Goal: Transaction & Acquisition: Purchase product/service

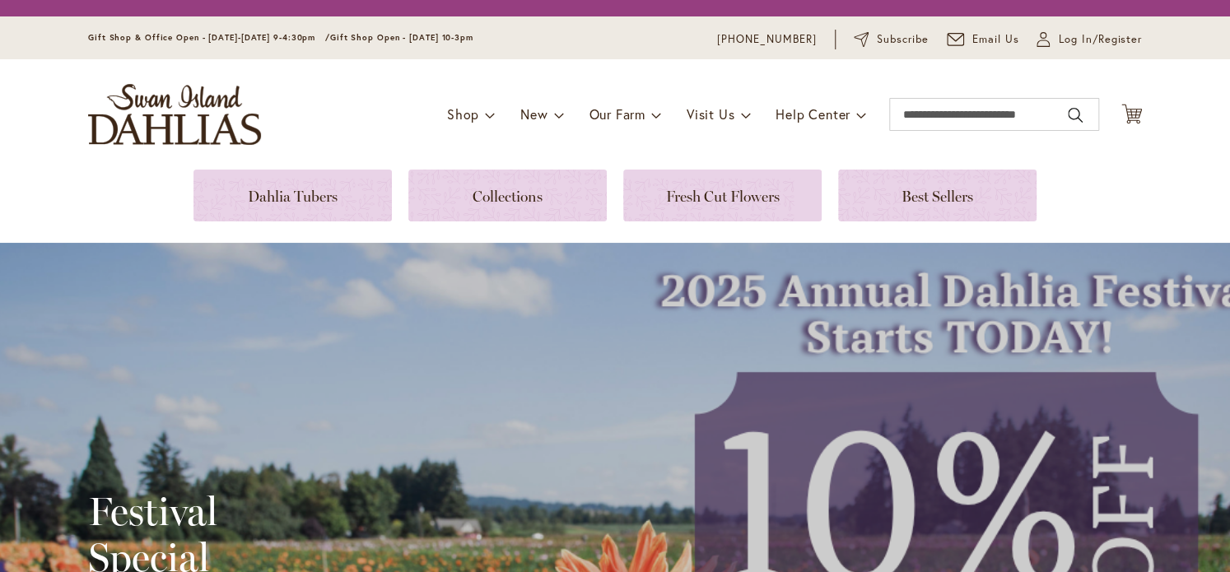
click at [224, 200] on link at bounding box center [292, 196] width 198 height 52
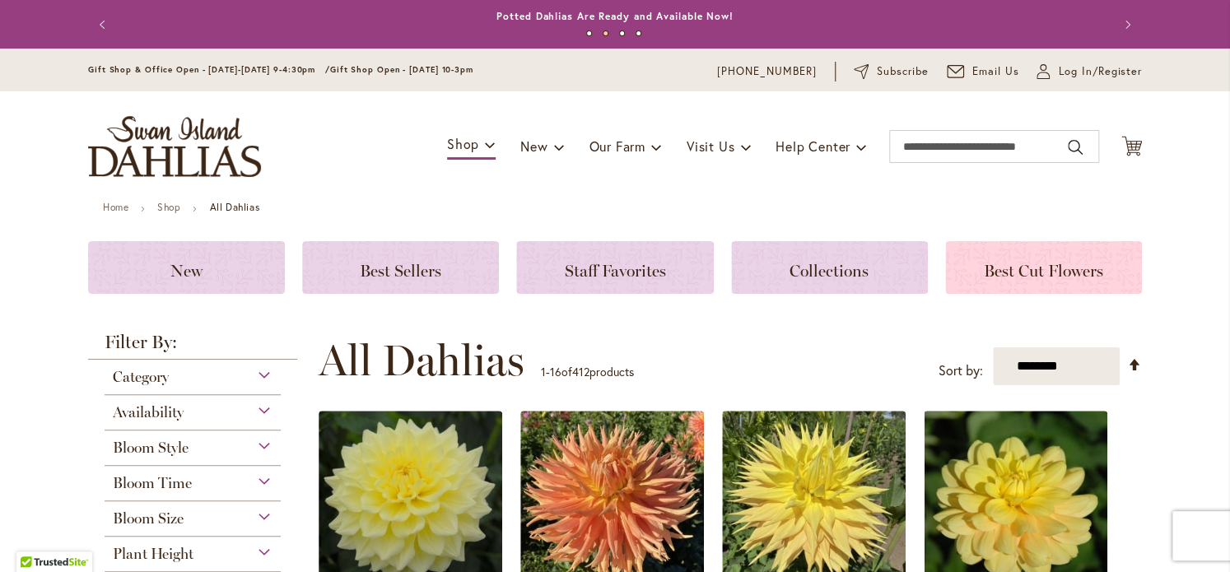
click at [981, 259] on h3 "Best Cut Flowers" at bounding box center [1043, 268] width 157 height 18
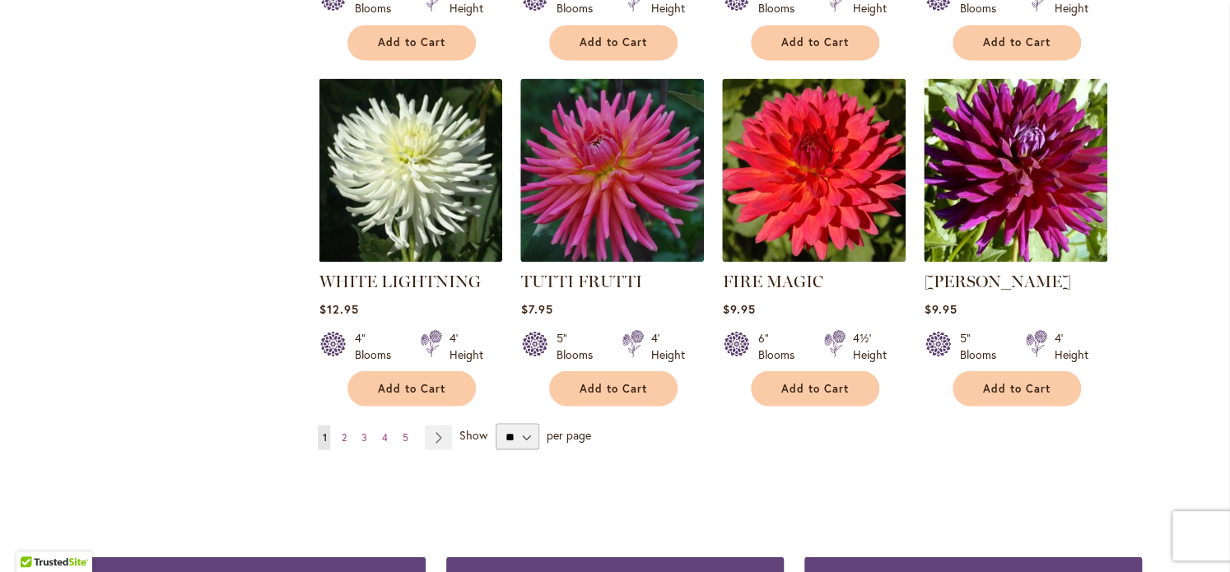
scroll to position [1482, 0]
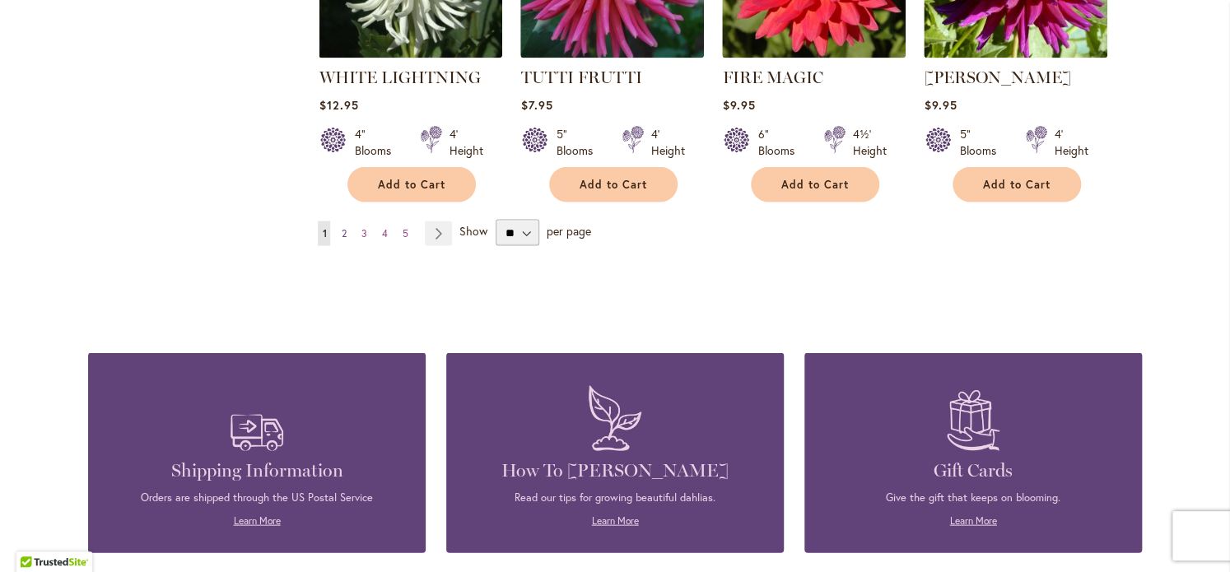
click at [341, 231] on span "2" at bounding box center [343, 232] width 5 height 12
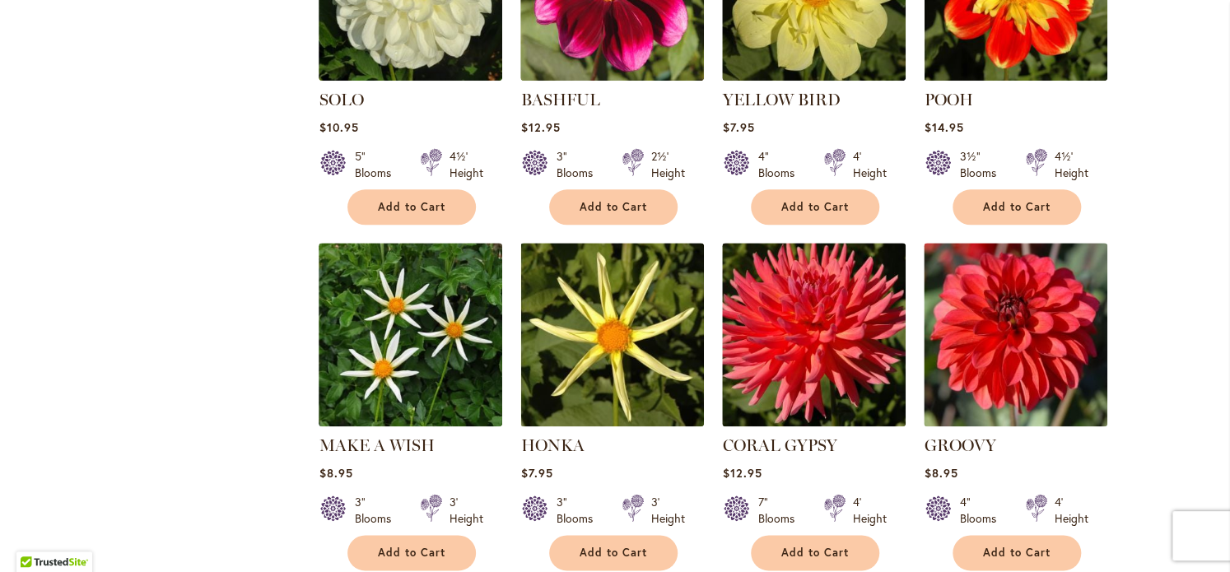
scroll to position [771, 0]
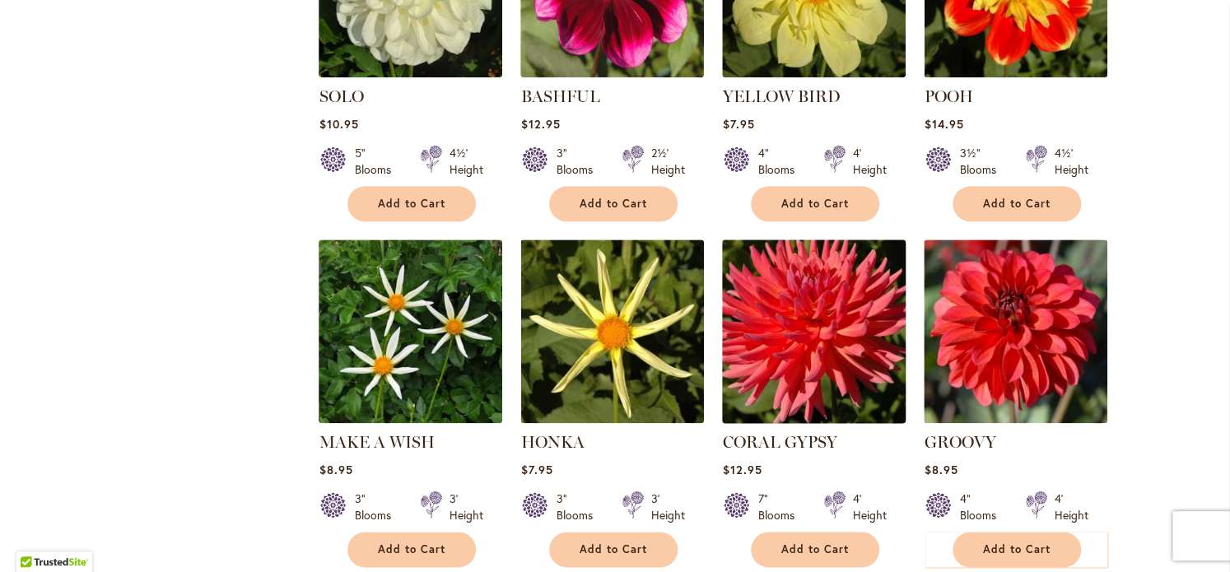
click at [802, 299] on img at bounding box center [814, 331] width 193 height 193
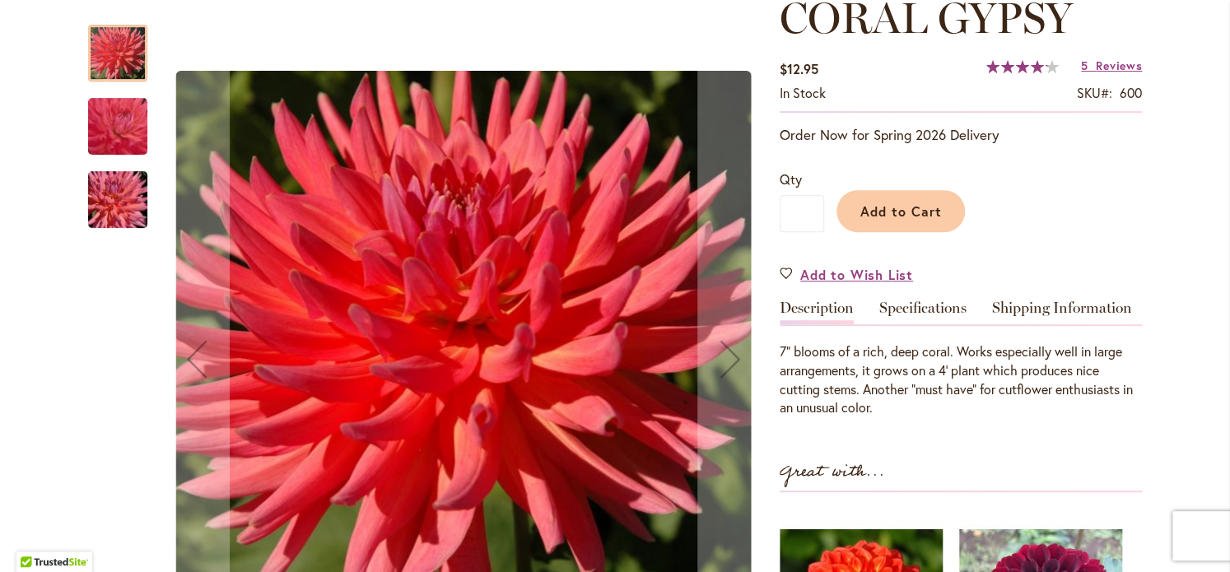
scroll to position [225, 0]
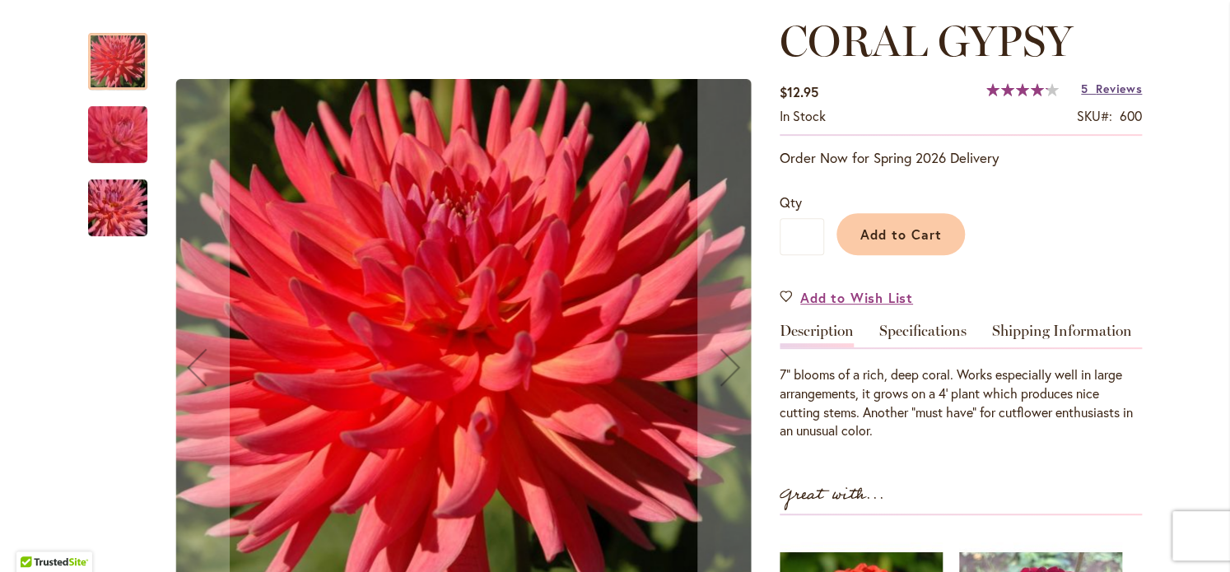
click at [1096, 87] on span "Reviews" at bounding box center [1119, 89] width 46 height 16
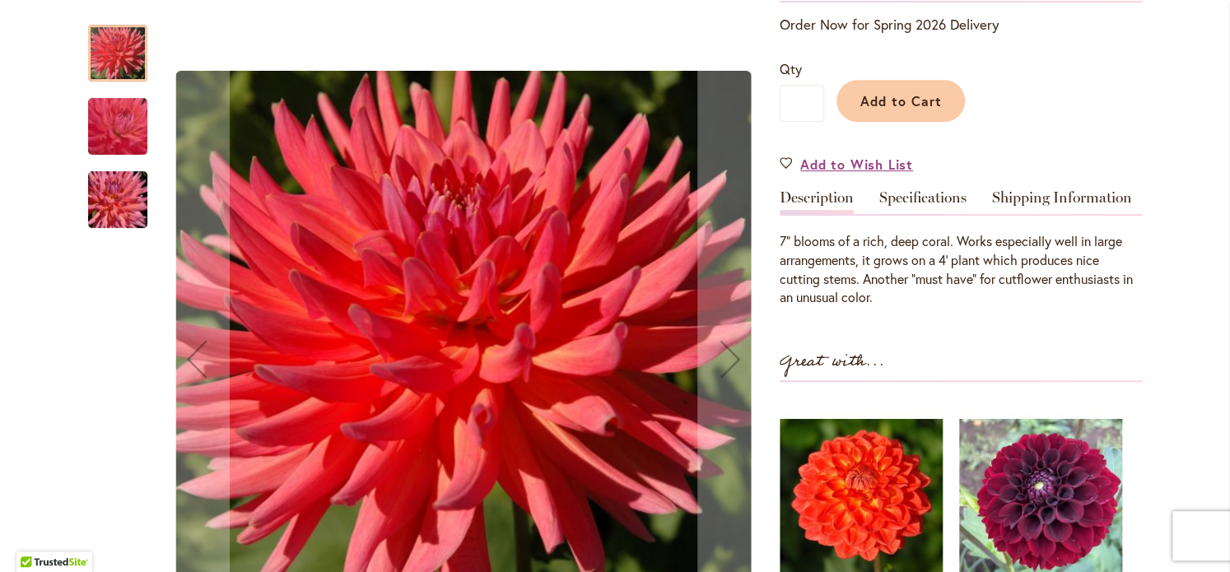
scroll to position [312, 0]
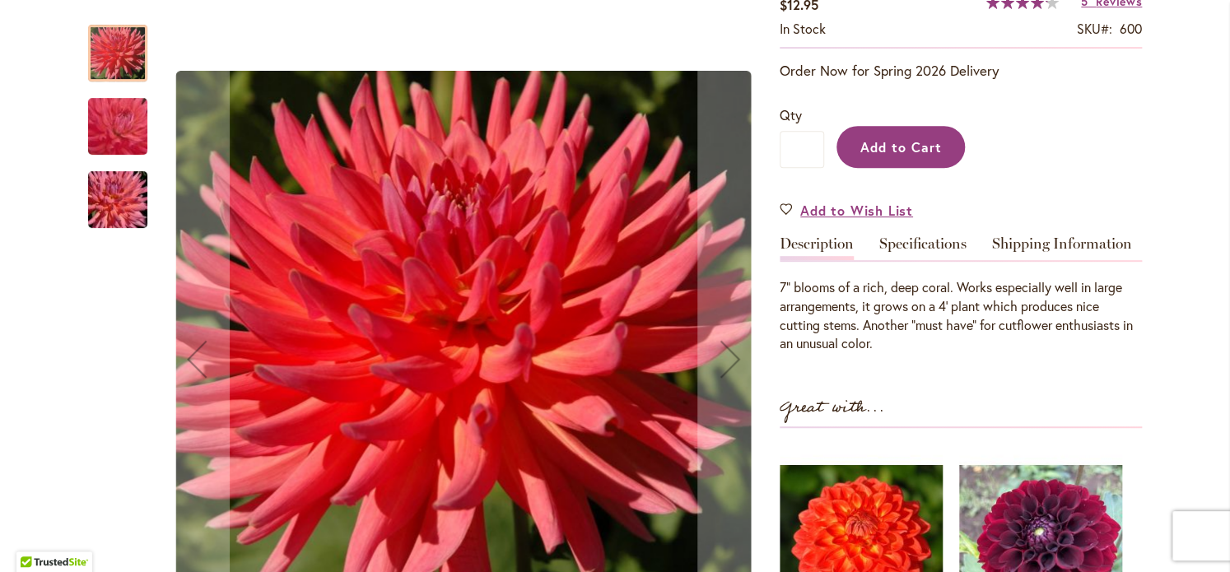
click at [883, 144] on span "Add to Cart" at bounding box center [901, 146] width 82 height 17
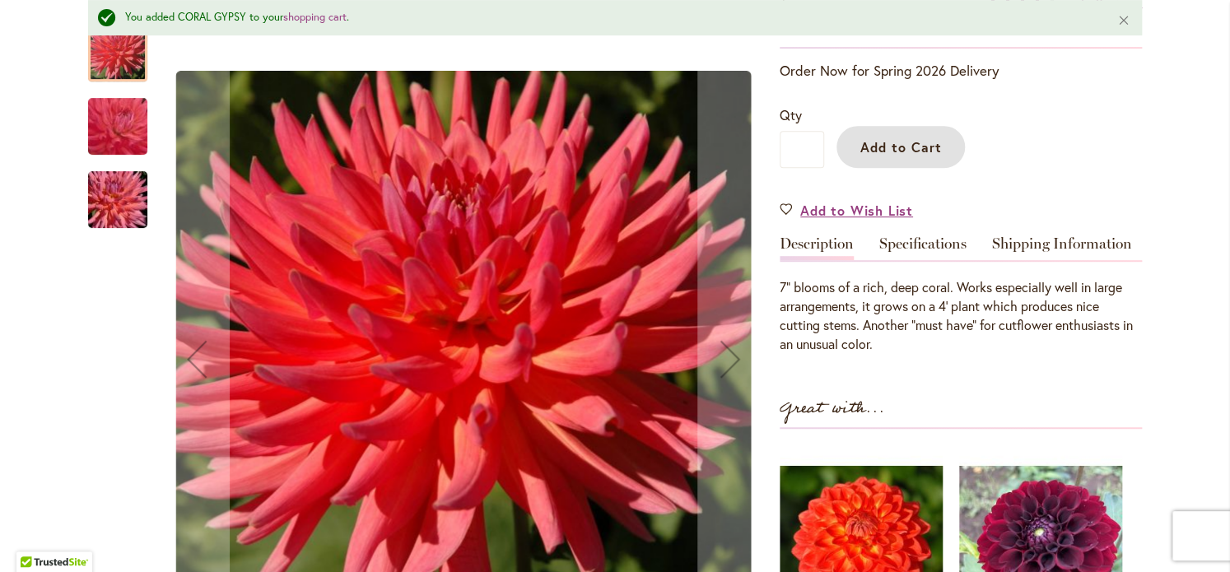
scroll to position [0, 0]
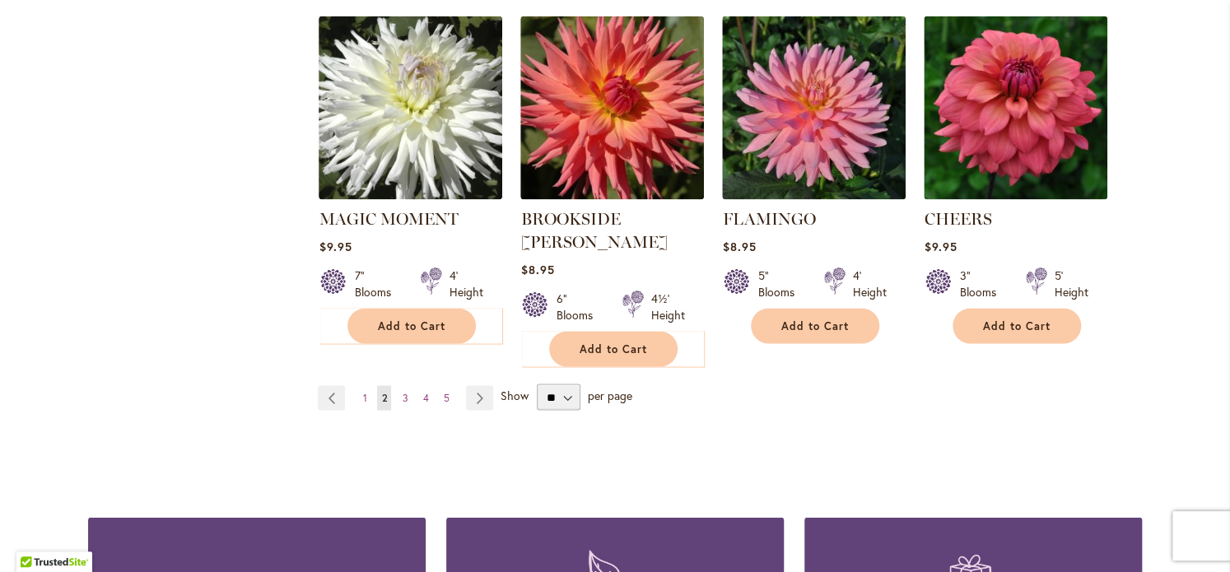
scroll to position [1344, 0]
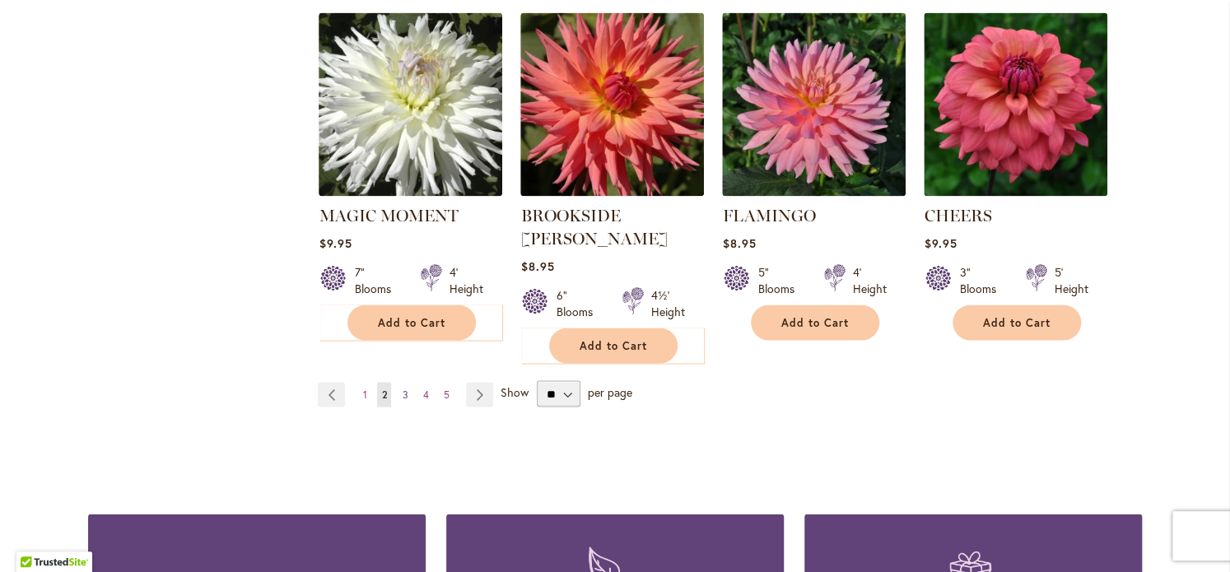
click at [402, 388] on span "3" at bounding box center [405, 394] width 6 height 12
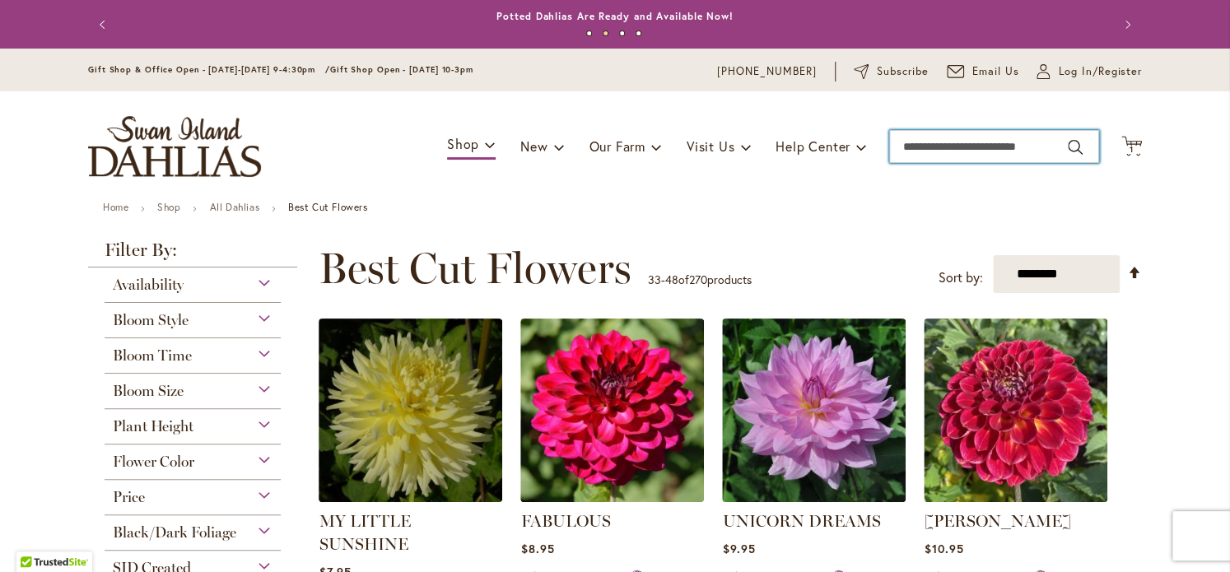
click at [943, 142] on input "Search" at bounding box center [994, 146] width 210 height 33
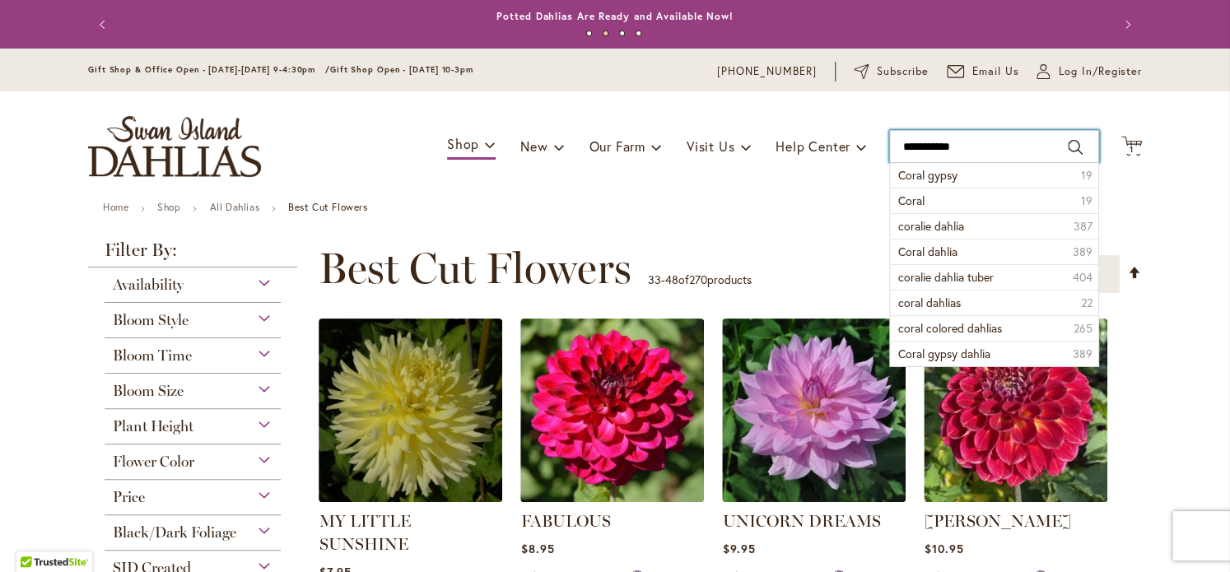
type input "**********"
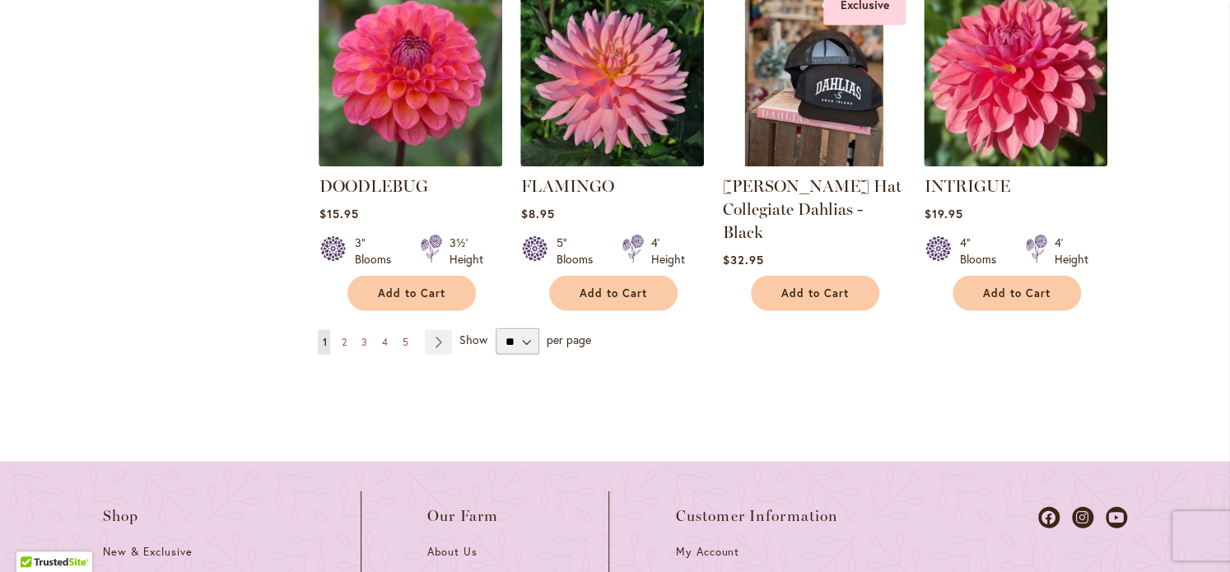
scroll to position [1680, 0]
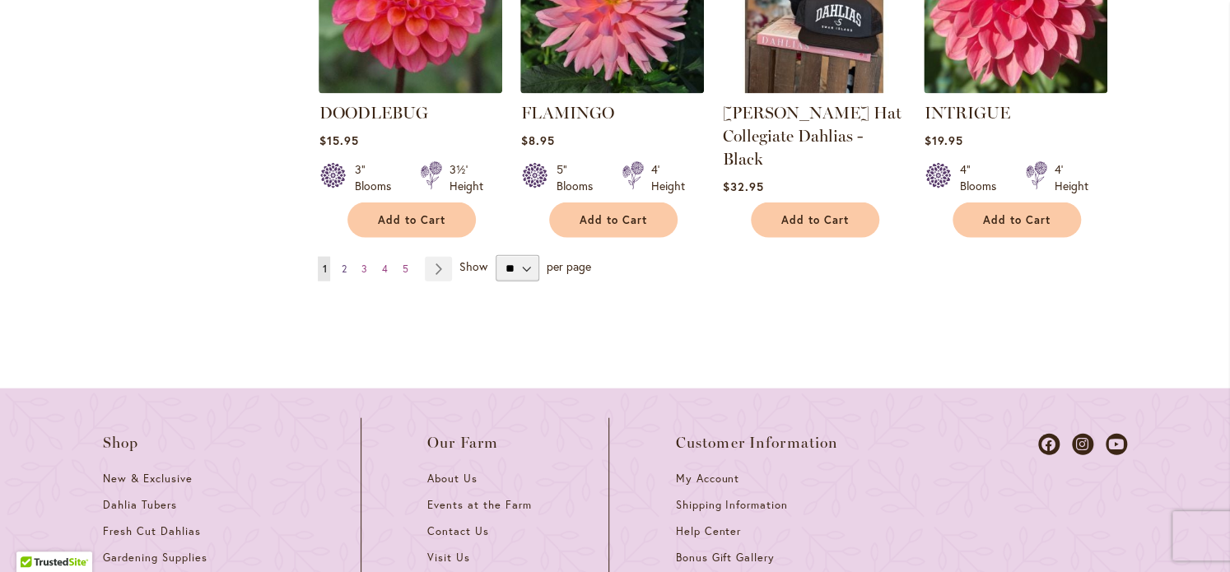
click at [340, 270] on link "Page 2" at bounding box center [343, 269] width 13 height 25
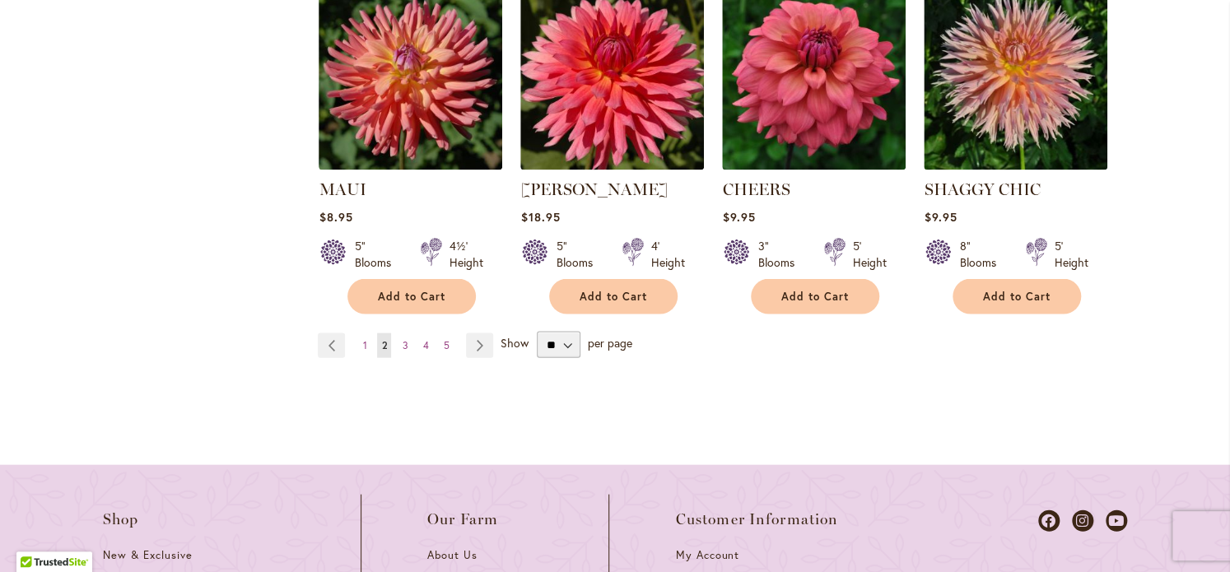
scroll to position [1590, 0]
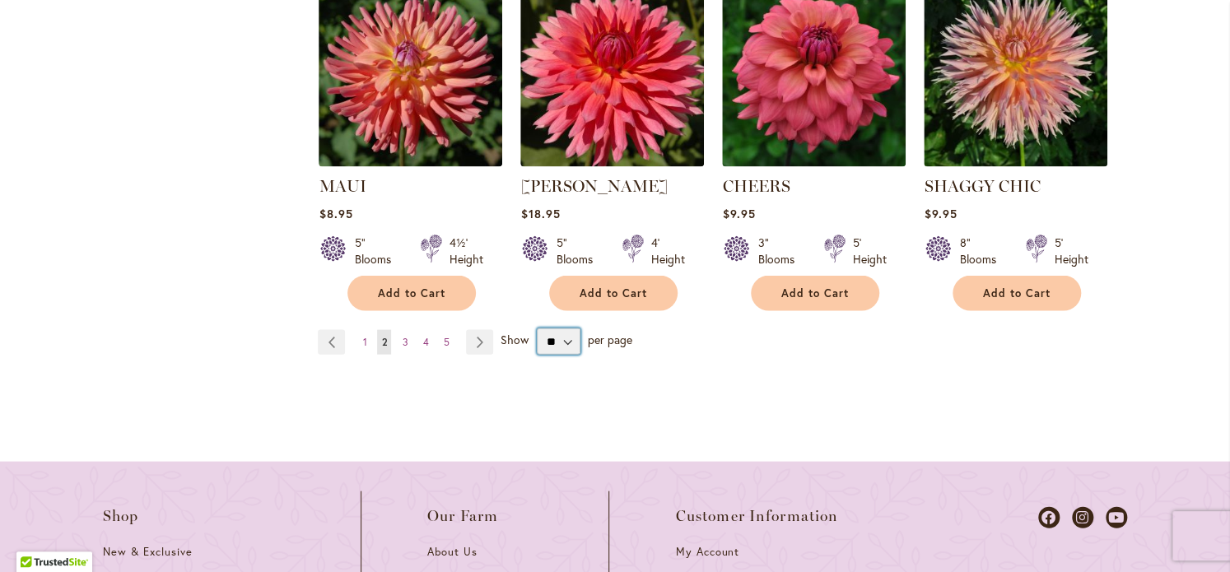
click at [557, 329] on select "** ** ** **" at bounding box center [559, 342] width 44 height 26
select select "**"
click at [537, 329] on select "** ** ** **" at bounding box center [559, 342] width 44 height 26
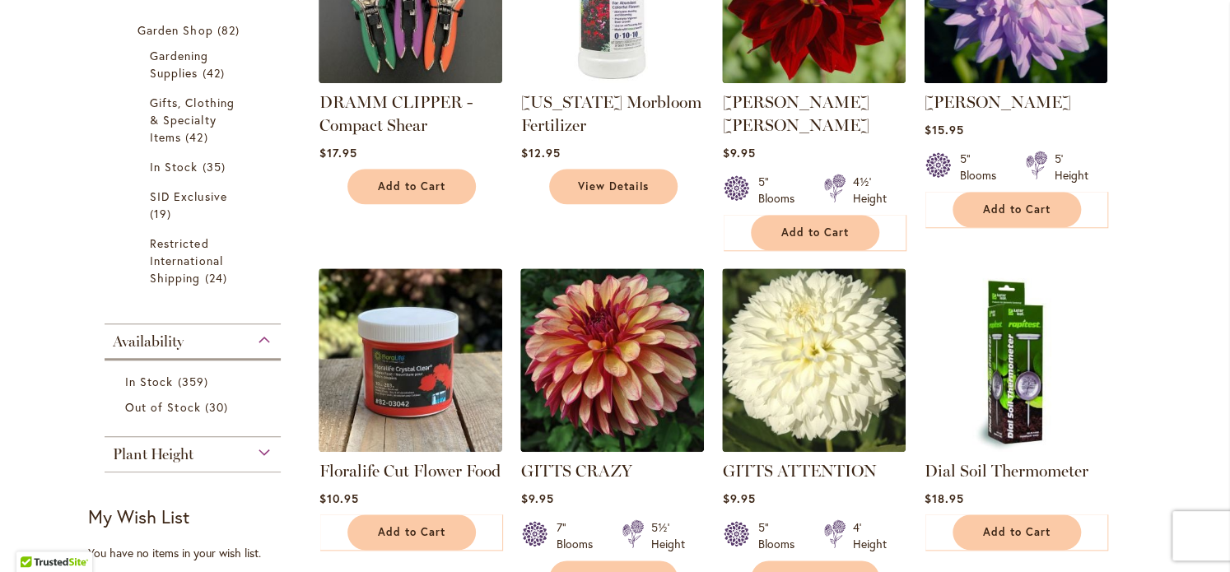
scroll to position [661, 0]
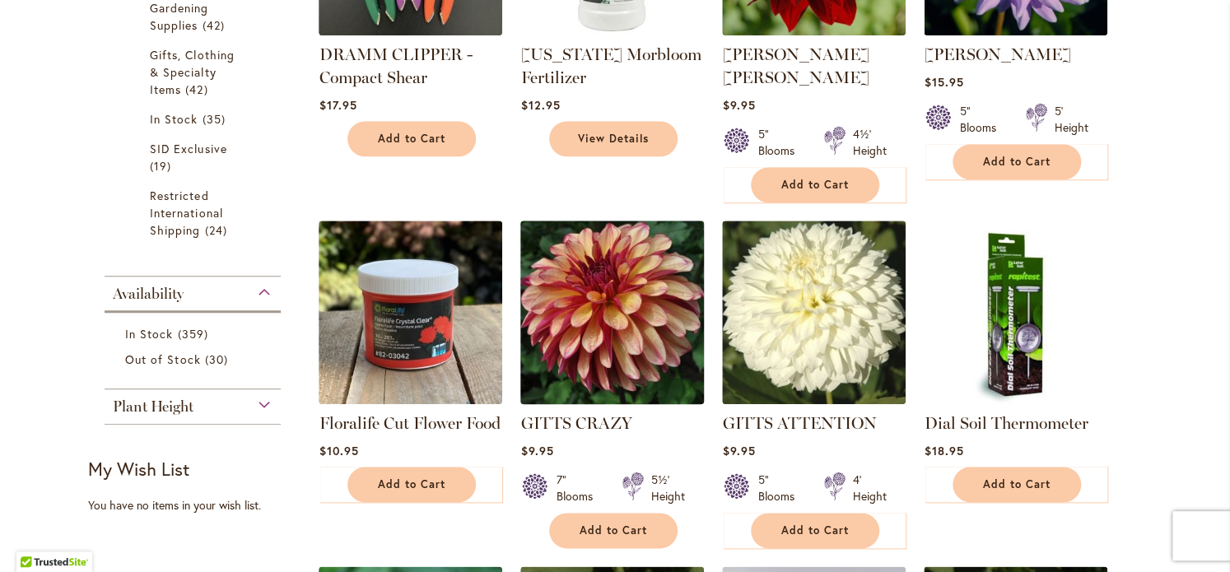
click at [566, 282] on img at bounding box center [612, 313] width 193 height 193
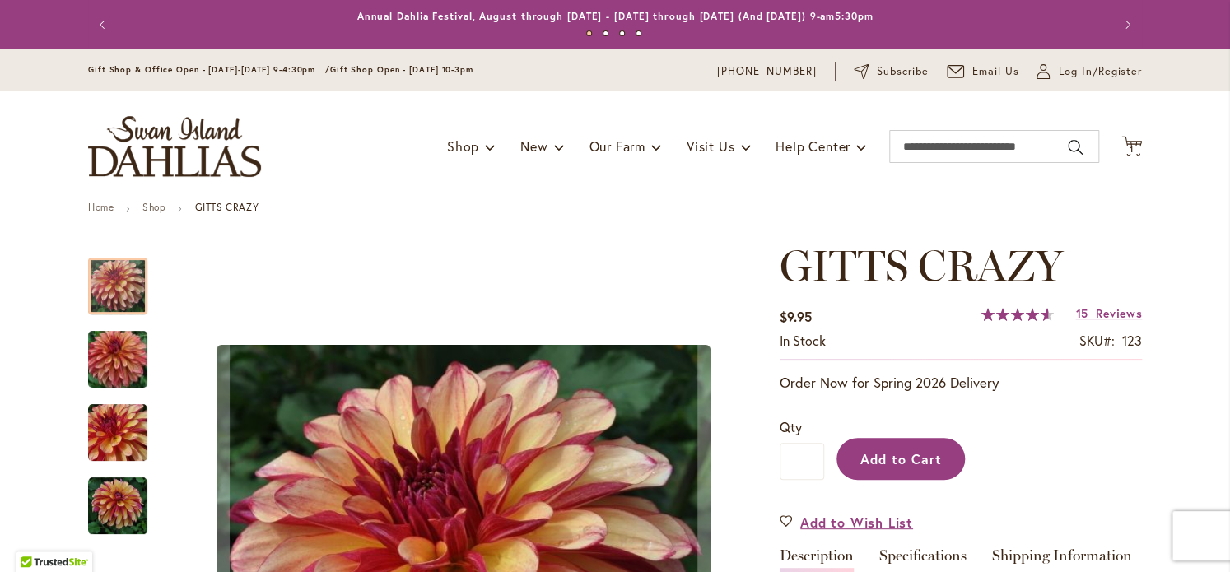
click at [868, 455] on span "Add to Cart" at bounding box center [901, 458] width 82 height 17
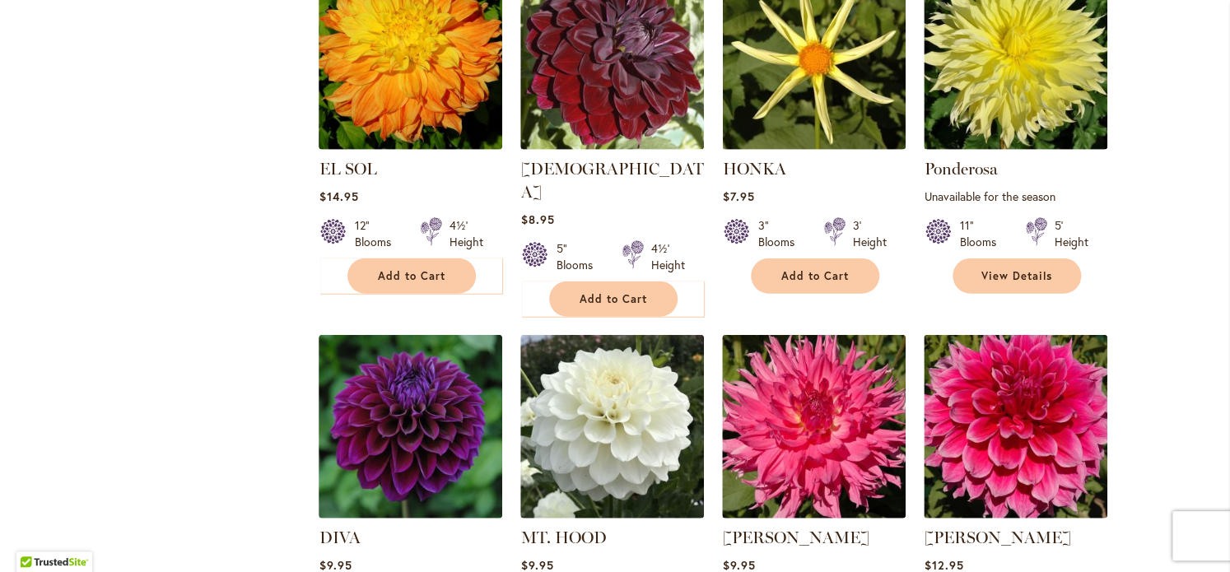
scroll to position [1960, 0]
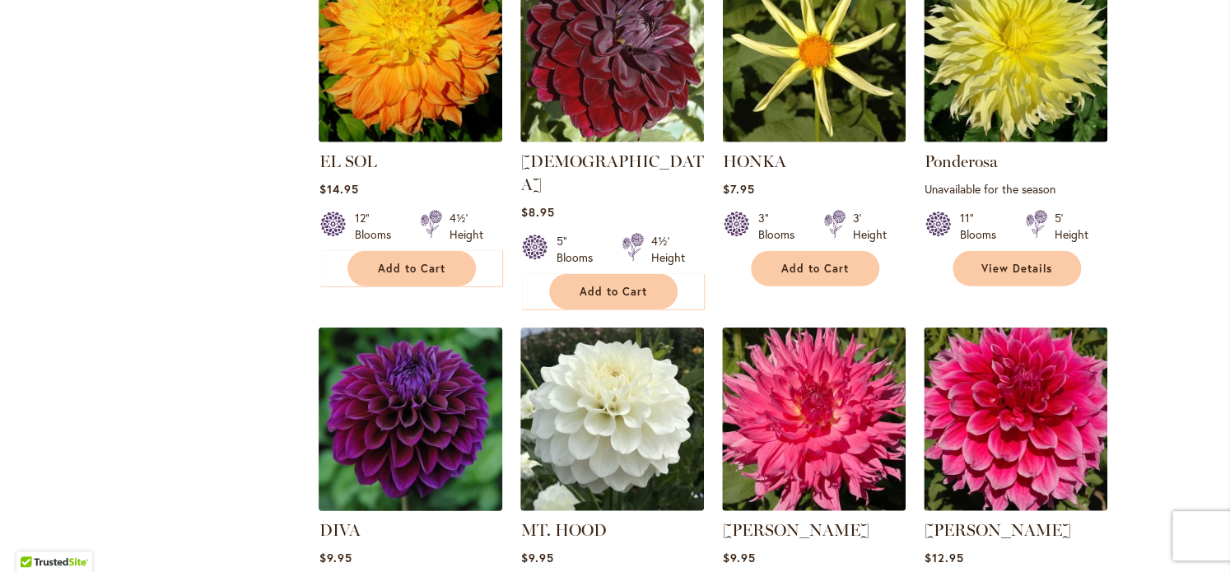
click at [402, 352] on img at bounding box center [411, 420] width 193 height 193
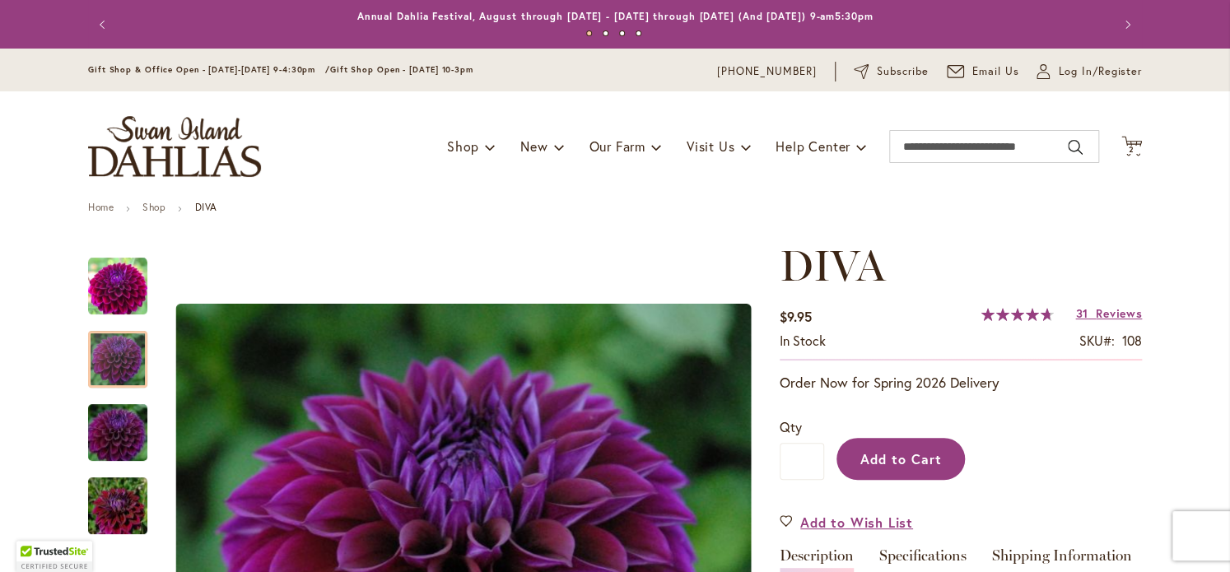
click at [876, 460] on span "Add to Cart" at bounding box center [901, 458] width 82 height 17
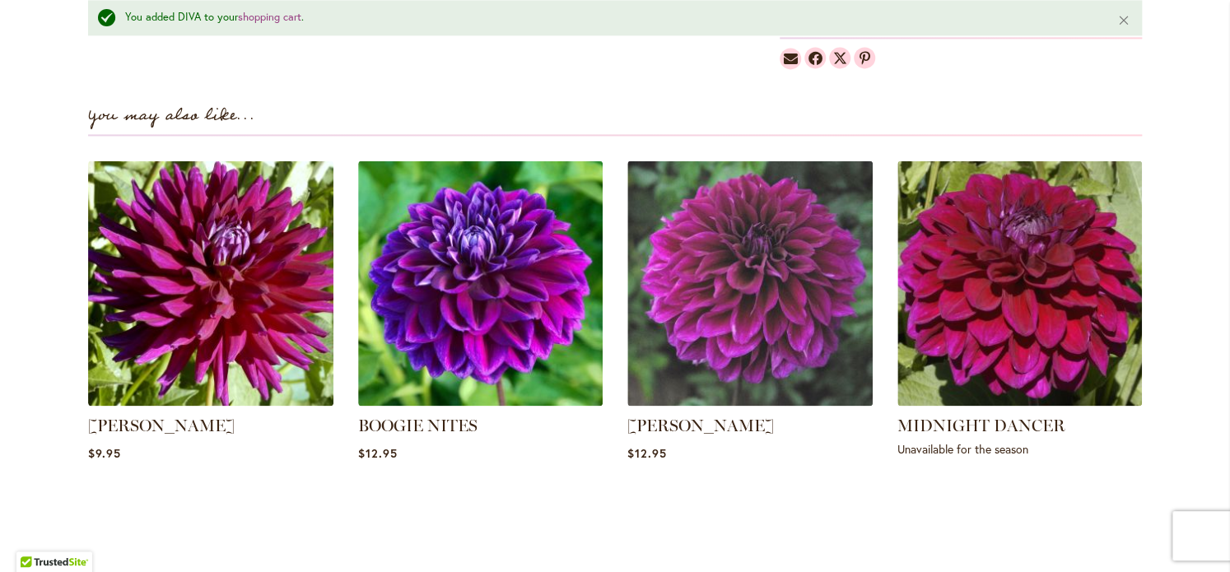
scroll to position [1130, 0]
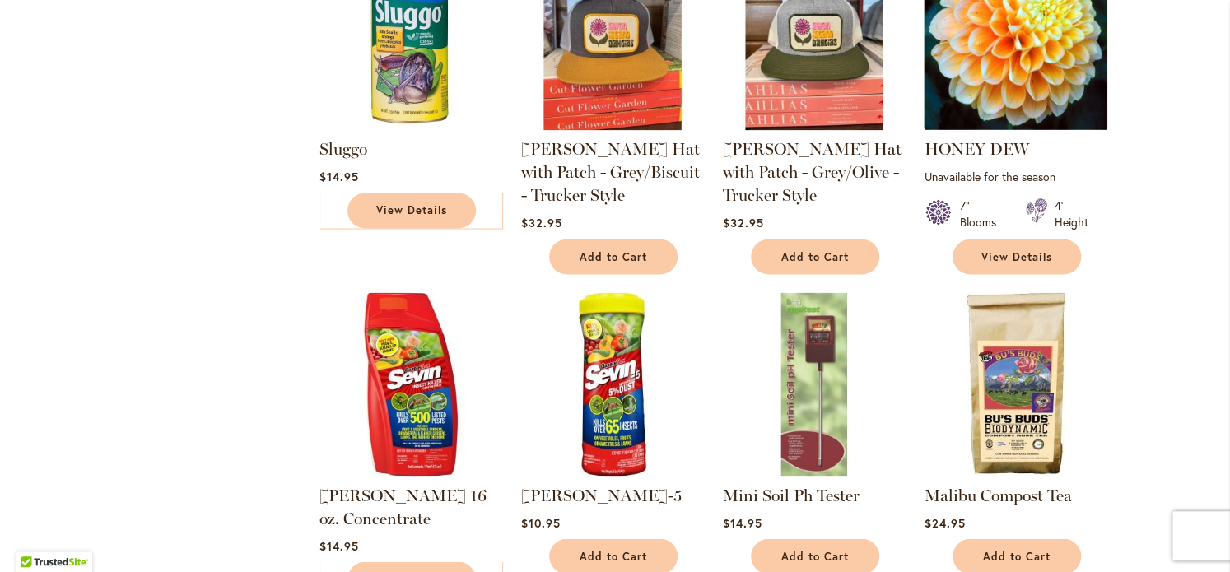
scroll to position [4385, 0]
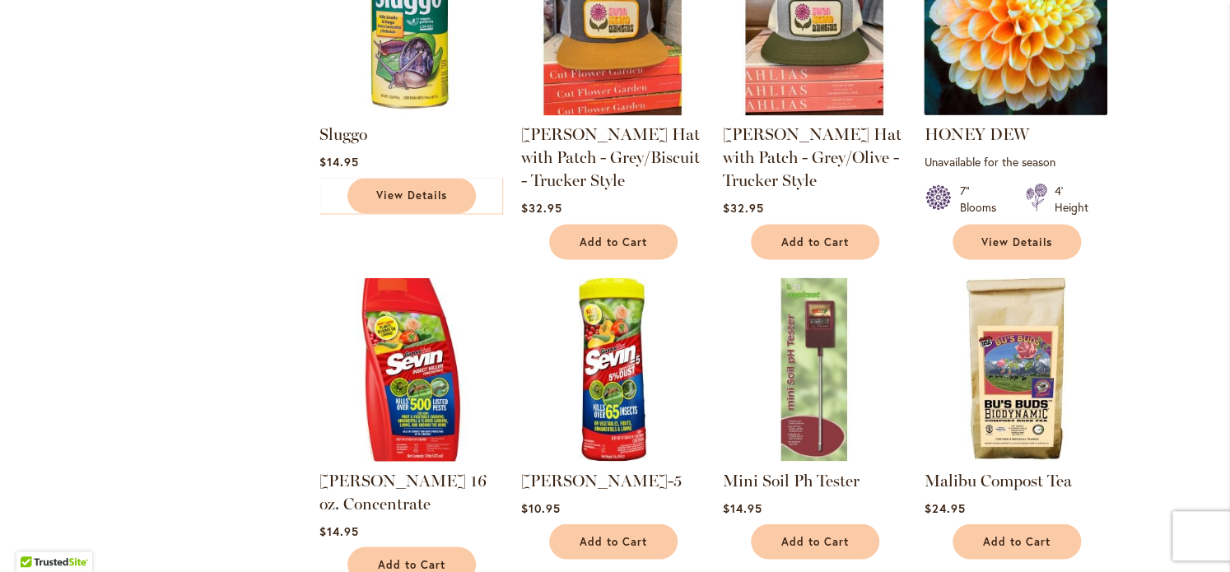
click at [428, 336] on img at bounding box center [411, 369] width 193 height 193
